Goal: Information Seeking & Learning: Learn about a topic

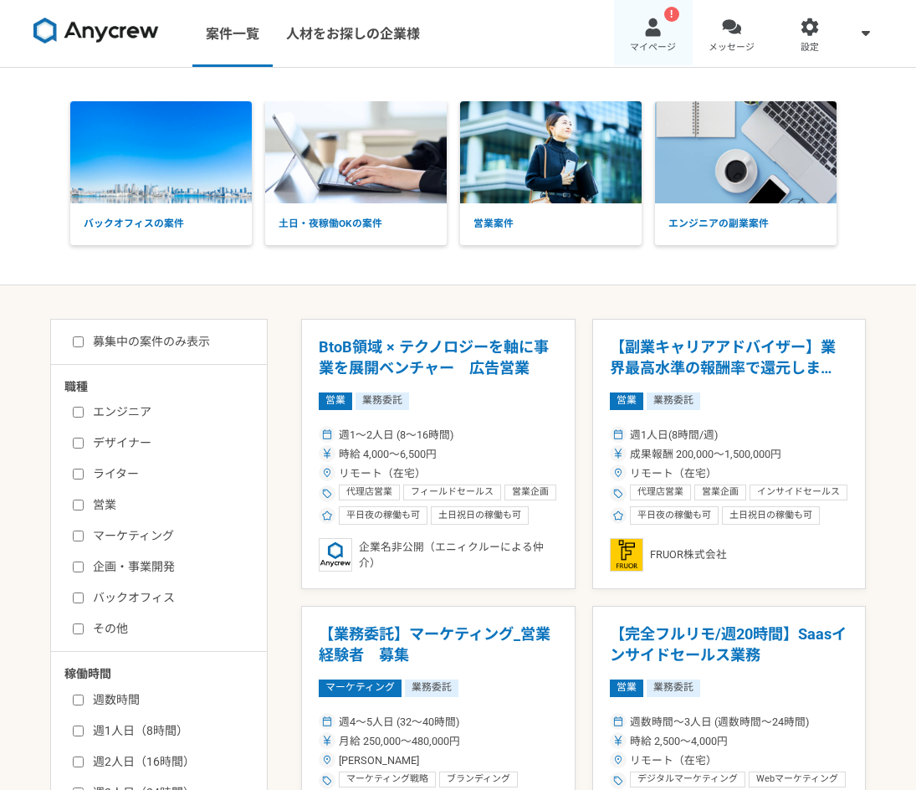
click at [651, 31] on div at bounding box center [652, 27] width 19 height 19
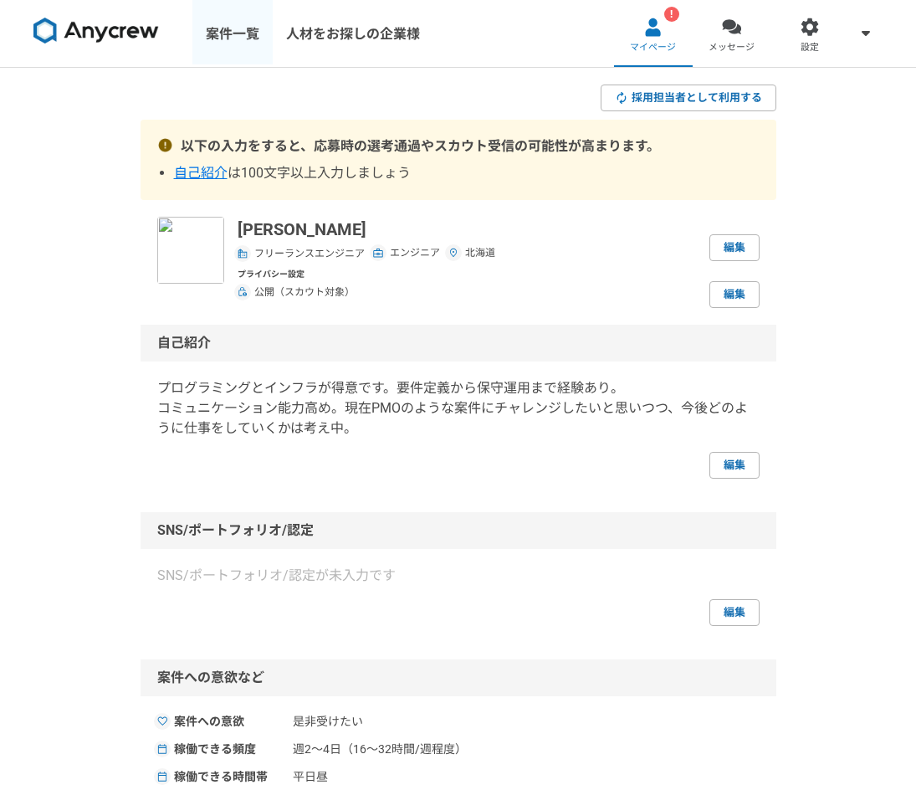
click at [226, 33] on link "案件一覧" at bounding box center [232, 33] width 80 height 67
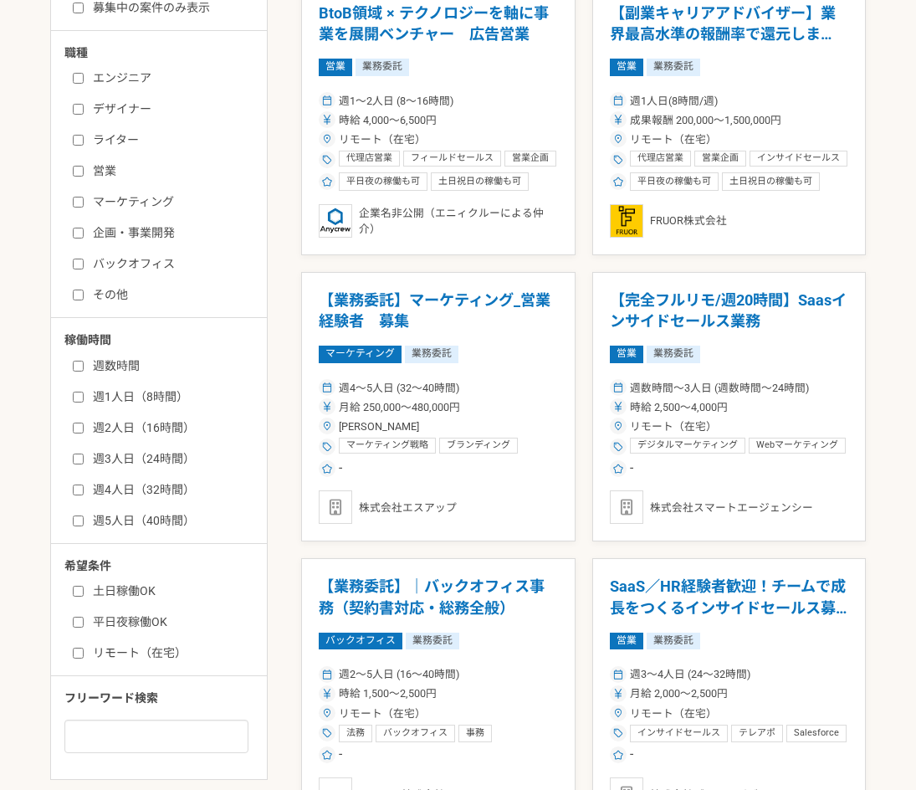
scroll to position [335, 0]
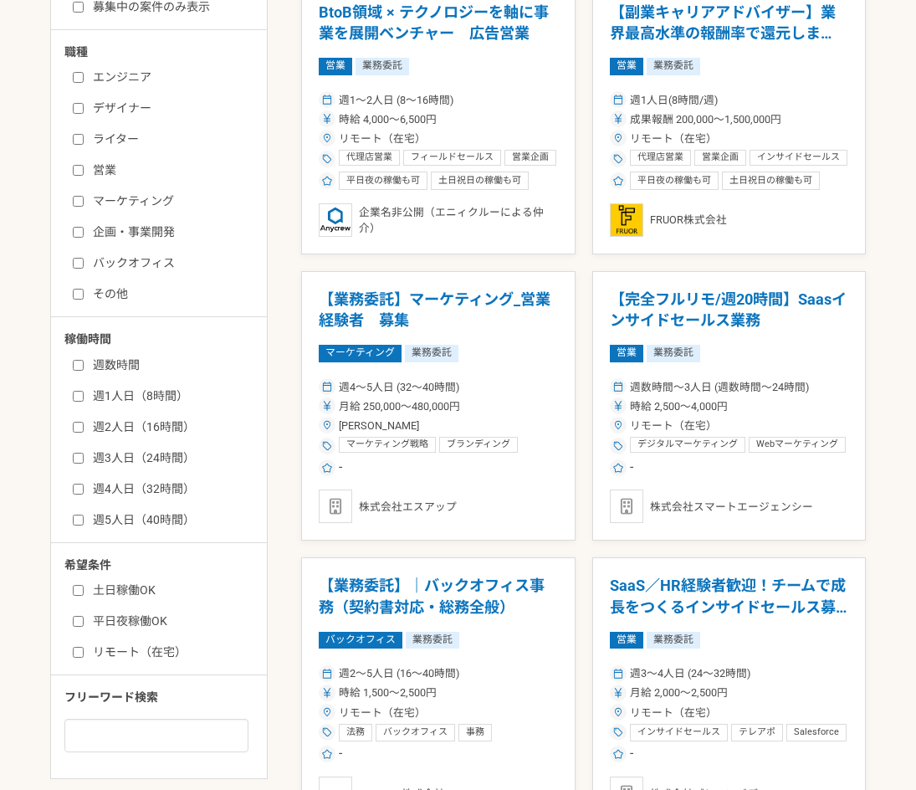
click at [140, 482] on label "週4人日（32時間）" at bounding box center [169, 489] width 192 height 18
click at [84, 484] on input "週4人日（32時間）" at bounding box center [78, 489] width 11 height 11
checkbox input "true"
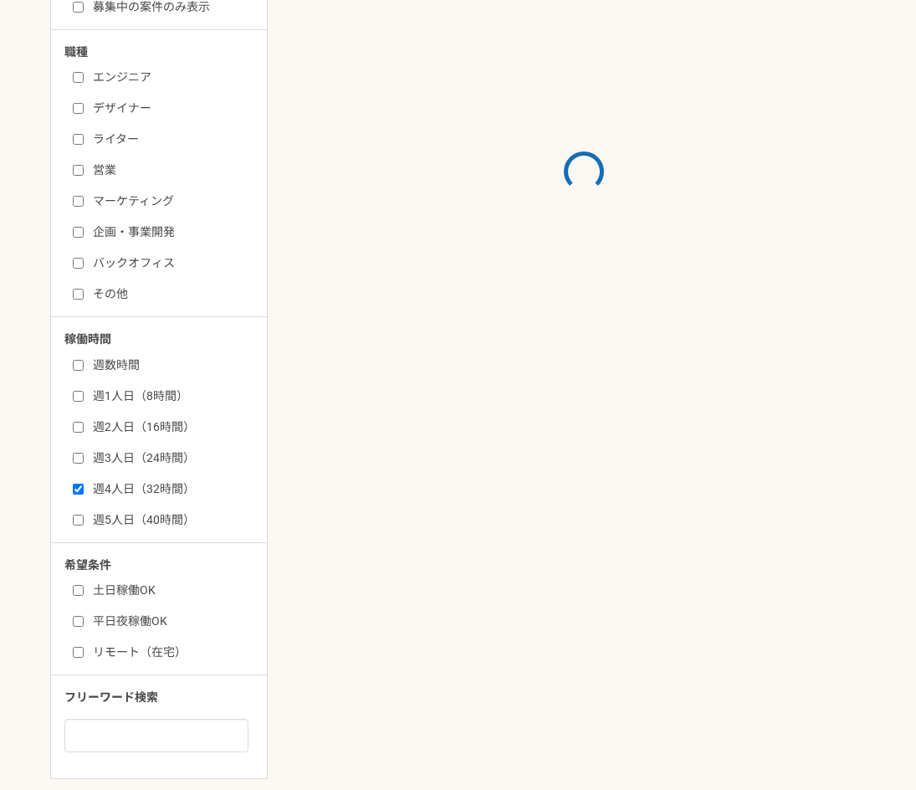
click at [137, 451] on label "週3人日（24時間）" at bounding box center [169, 458] width 192 height 18
click at [84, 453] on input "週3人日（24時間）" at bounding box center [78, 458] width 11 height 11
checkbox input "true"
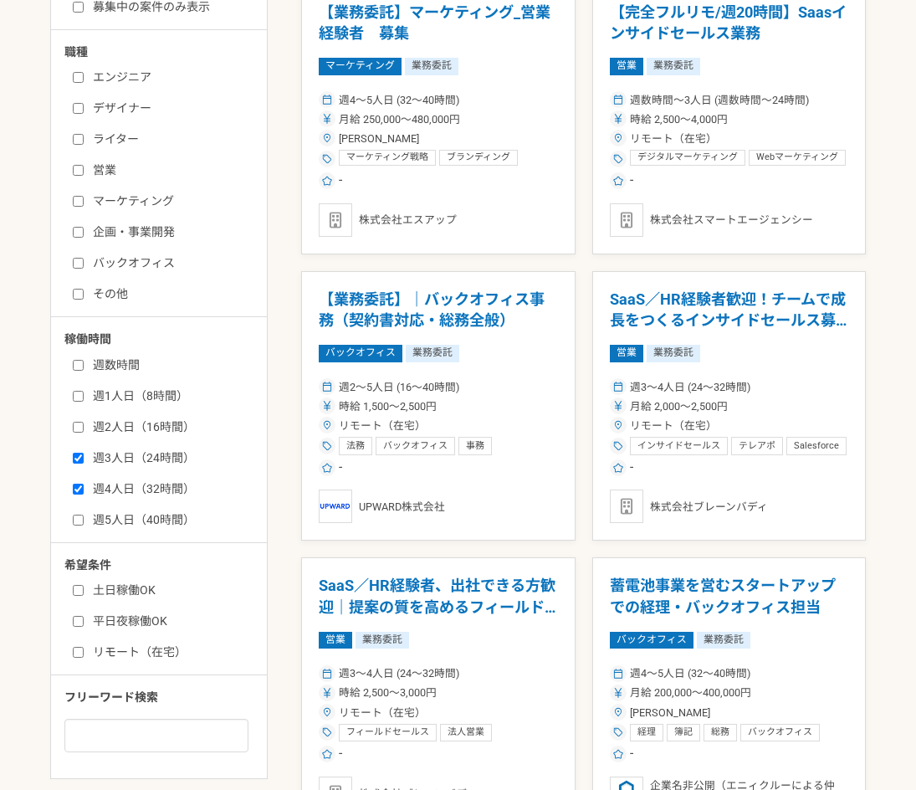
click at [120, 648] on label "リモート（在宅）" at bounding box center [169, 652] width 192 height 18
click at [84, 648] on input "リモート（在宅）" at bounding box center [78, 652] width 11 height 11
checkbox input "true"
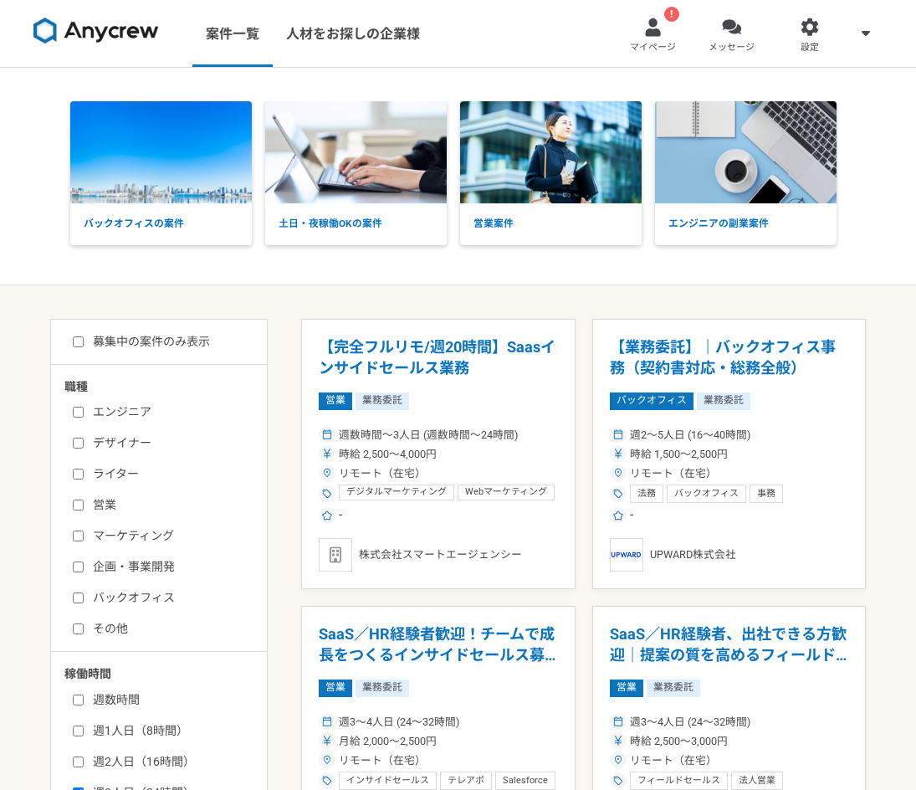
click at [138, 406] on label "エンジニア" at bounding box center [169, 412] width 192 height 18
click at [84, 407] on input "エンジニア" at bounding box center [78, 412] width 11 height 11
checkbox input "true"
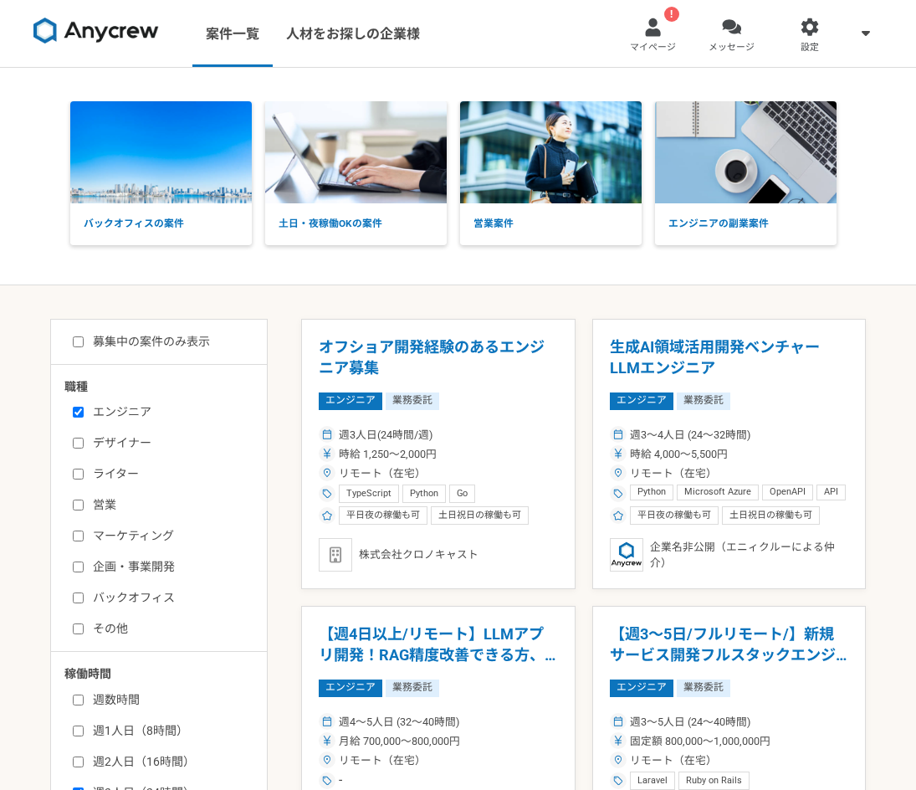
click at [110, 627] on label "その他" at bounding box center [169, 629] width 192 height 18
click at [84, 627] on input "その他" at bounding box center [78, 628] width 11 height 11
checkbox input "true"
click at [131, 566] on label "企画・事業開発" at bounding box center [169, 567] width 192 height 18
click at [84, 566] on input "企画・事業開発" at bounding box center [78, 566] width 11 height 11
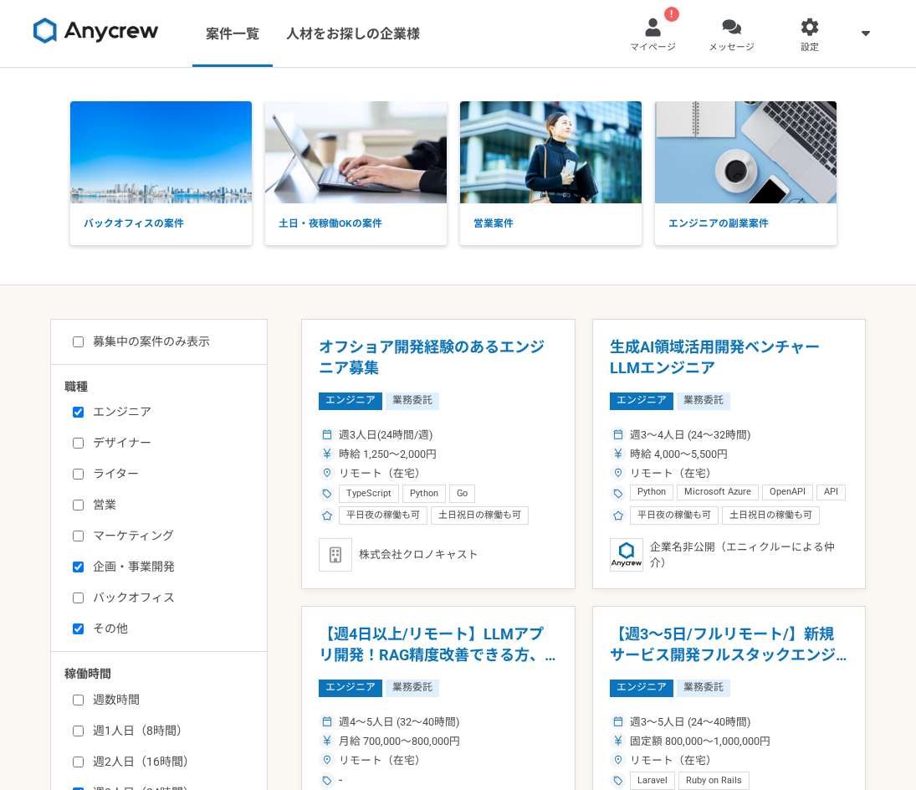
checkbox input "true"
click at [474, 454] on div "時給 1,250〜2,000円" at bounding box center [438, 454] width 239 height 16
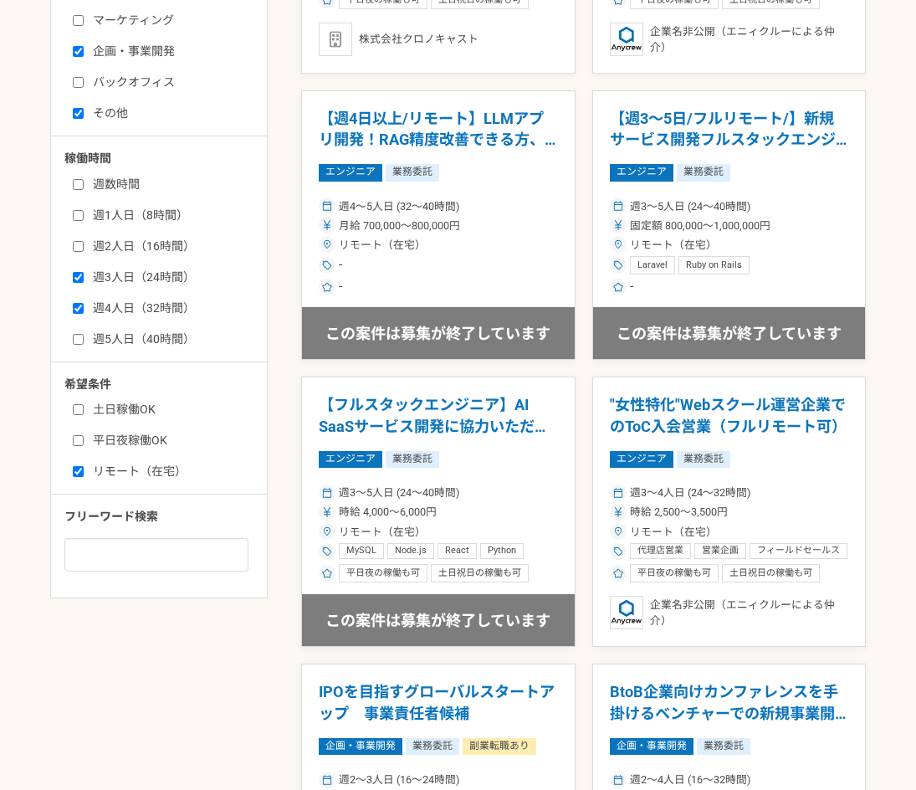
scroll to position [669, 0]
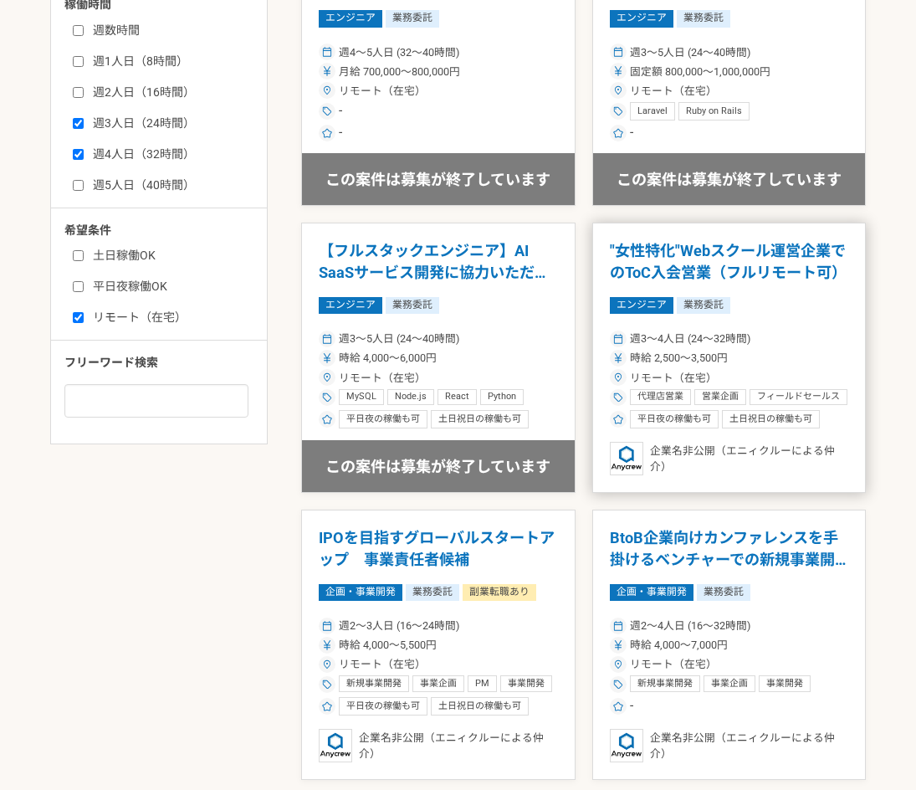
click at [820, 359] on div "時給 2,500〜3,500円" at bounding box center [729, 358] width 239 height 16
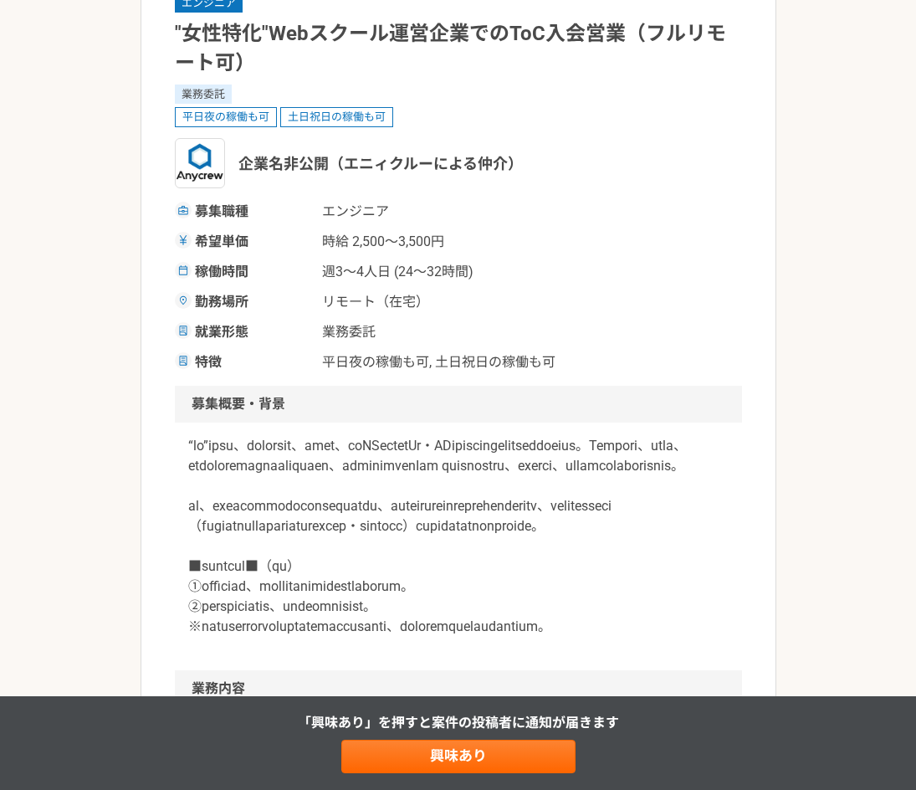
scroll to position [167, 0]
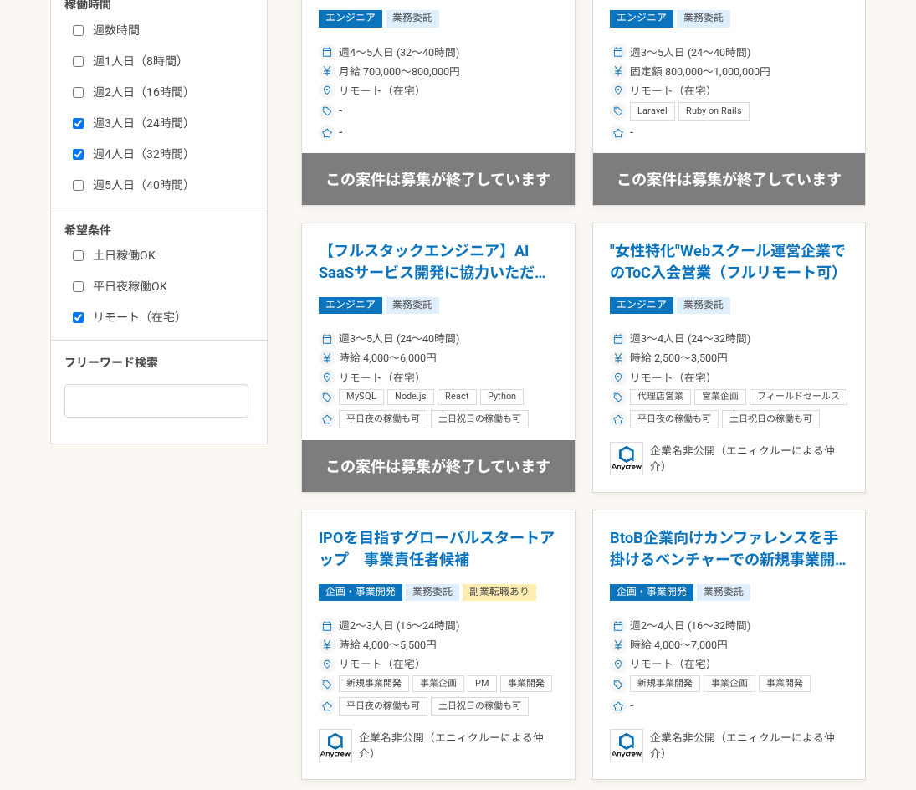
scroll to position [251, 0]
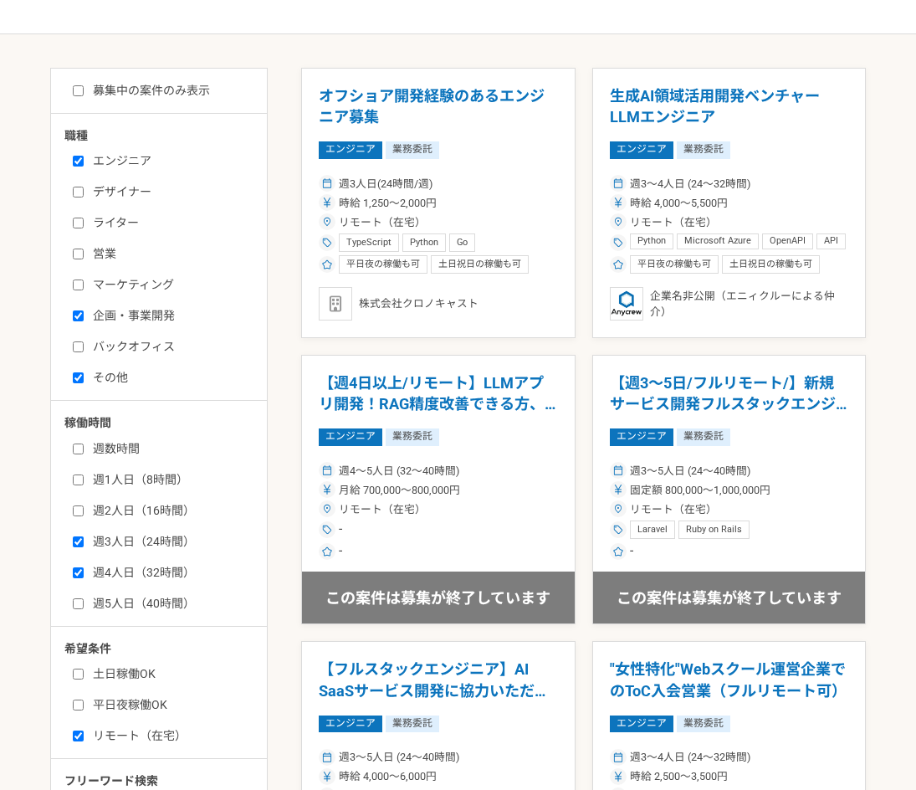
click at [124, 374] on label "その他" at bounding box center [169, 378] width 192 height 18
click at [84, 374] on input "その他" at bounding box center [78, 377] width 11 height 11
checkbox input "false"
click at [148, 315] on label "企画・事業開発" at bounding box center [169, 316] width 192 height 18
click at [84, 315] on input "企画・事業開発" at bounding box center [78, 315] width 11 height 11
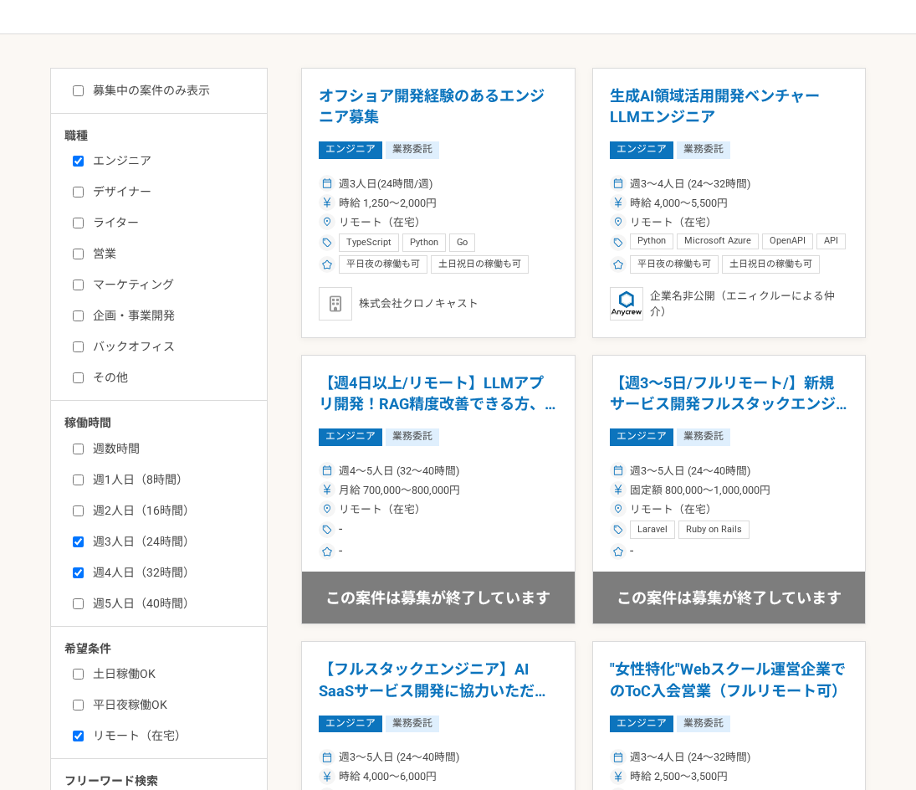
checkbox input "false"
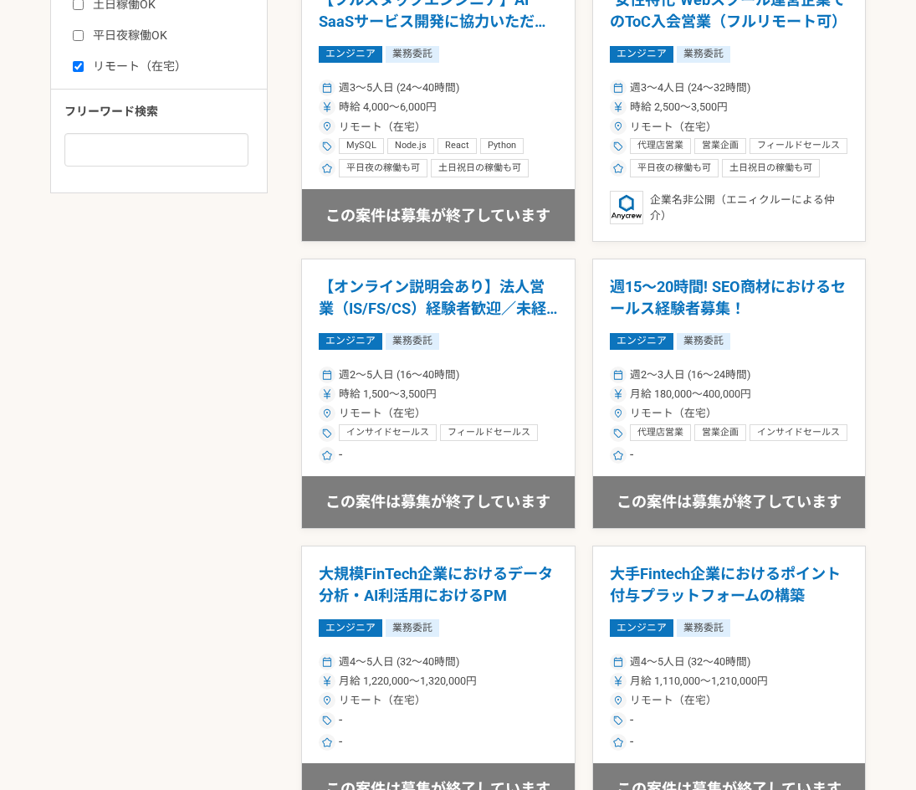
scroll to position [837, 0]
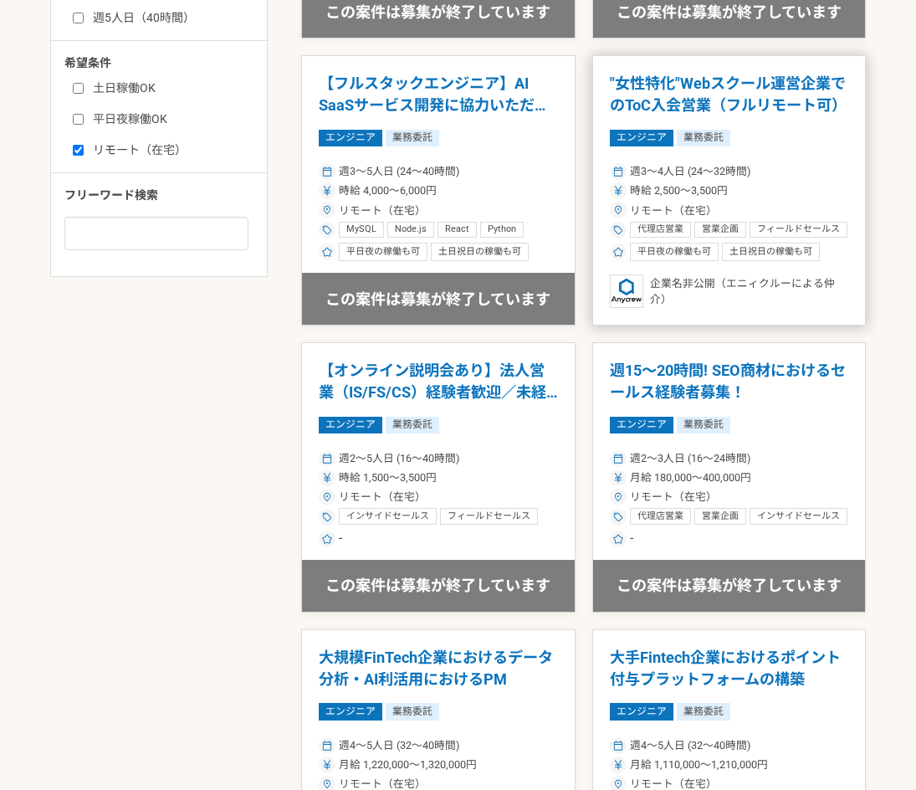
click at [812, 211] on div "リモート（在宅）" at bounding box center [729, 210] width 239 height 16
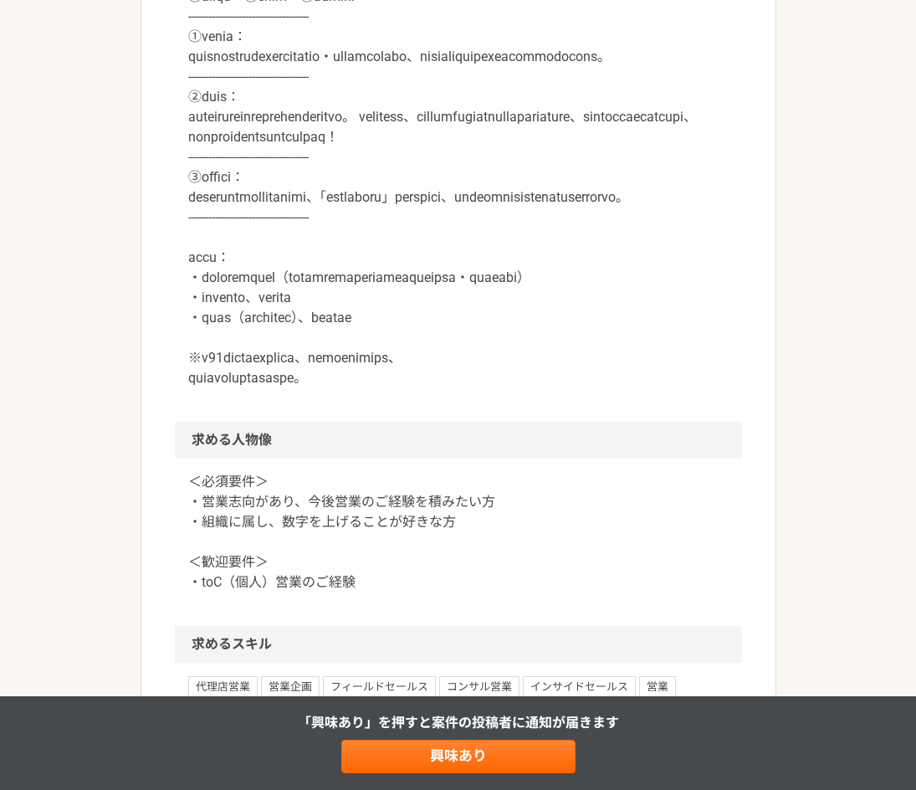
scroll to position [1004, 0]
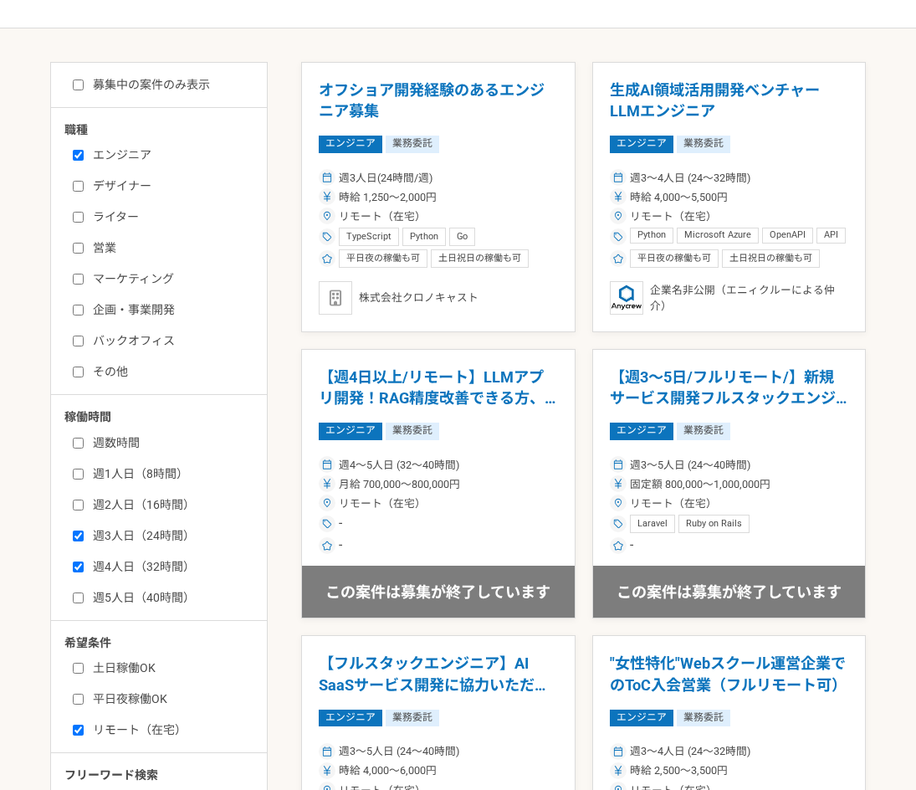
scroll to position [251, 0]
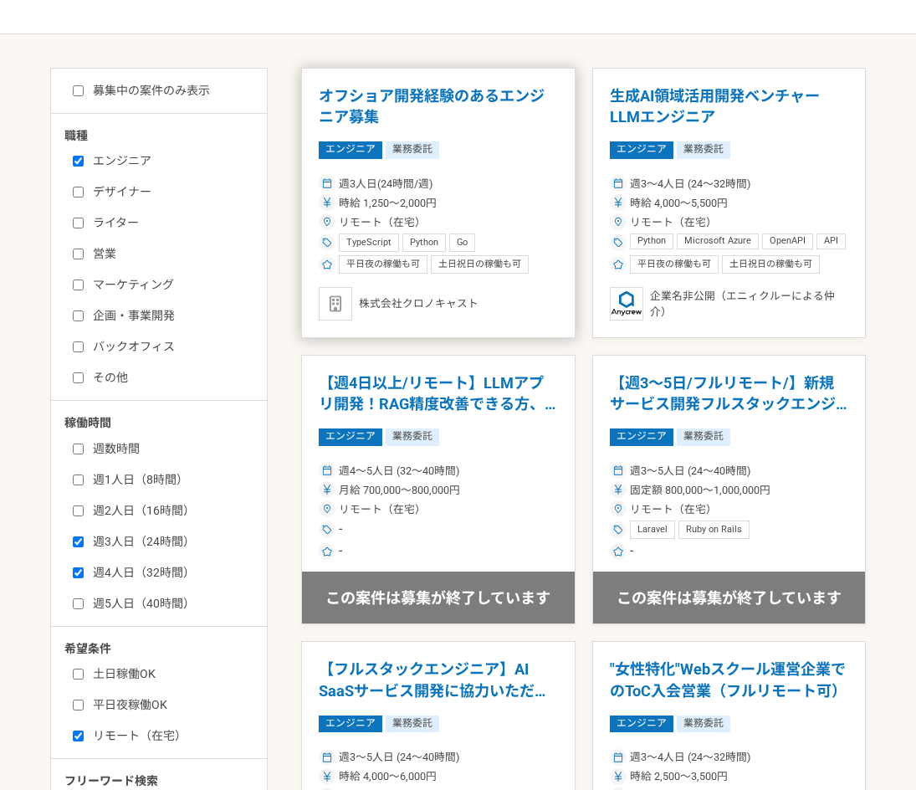
click at [460, 206] on div "時給 1,250〜2,000円" at bounding box center [438, 203] width 239 height 16
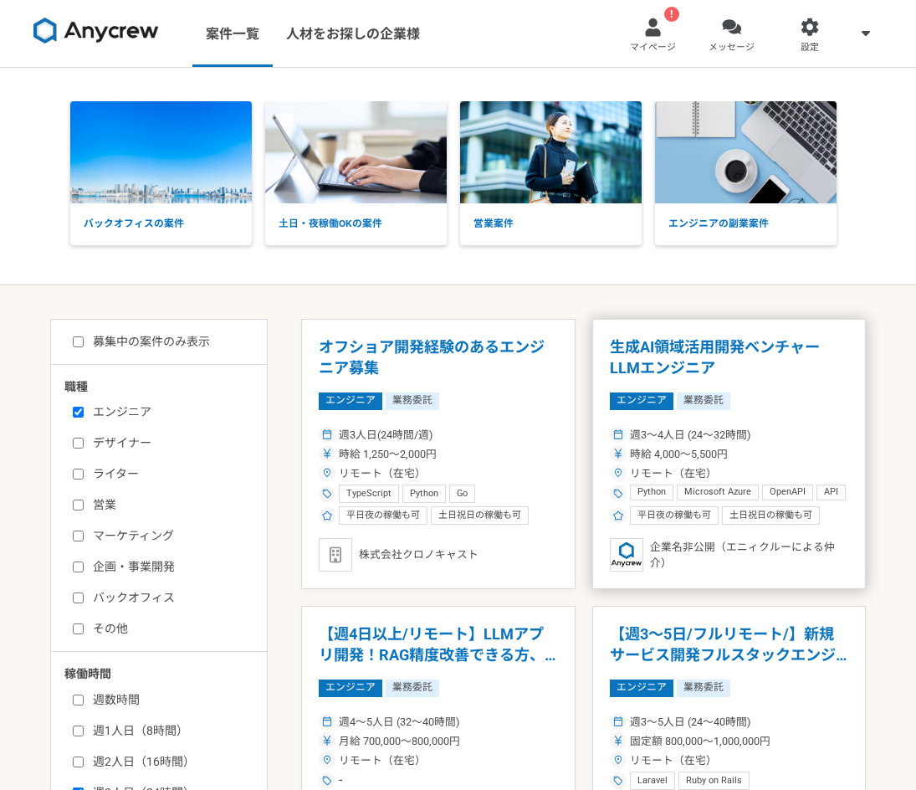
scroll to position [84, 0]
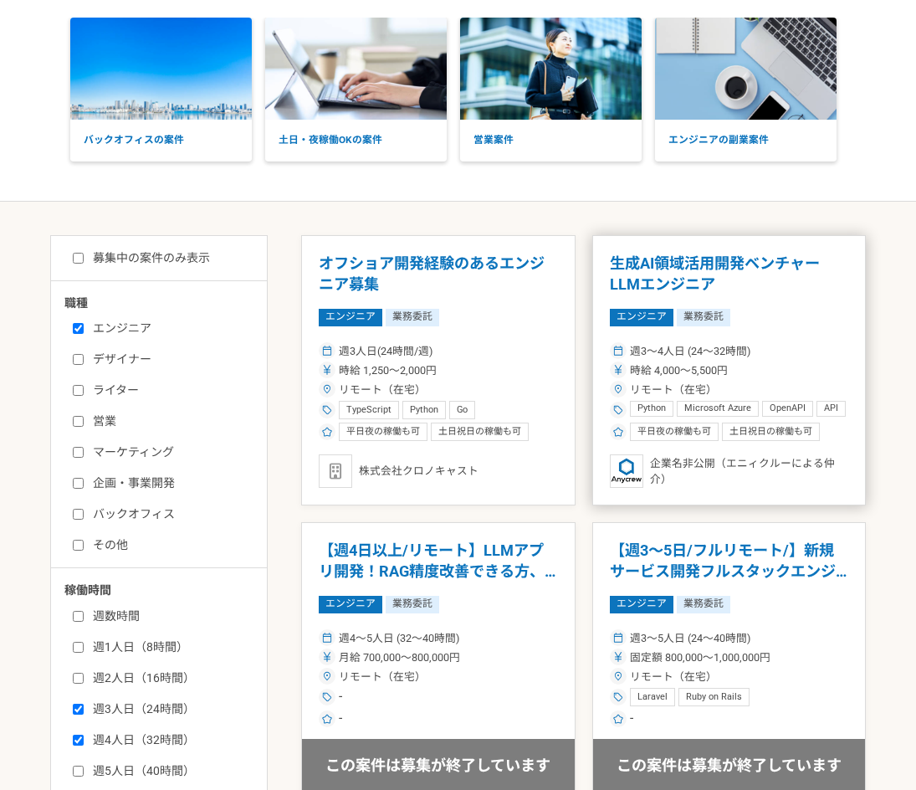
click at [793, 350] on div "週3〜4人日 (24〜32時間)" at bounding box center [729, 351] width 239 height 16
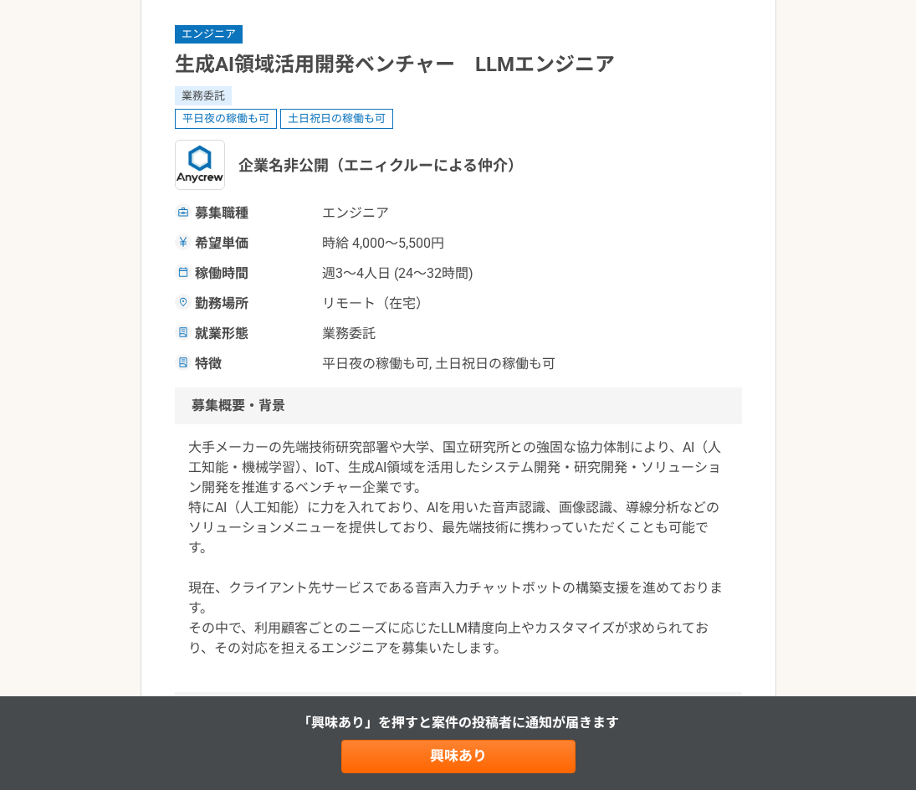
scroll to position [84, 0]
